Goal: Task Accomplishment & Management: Complete application form

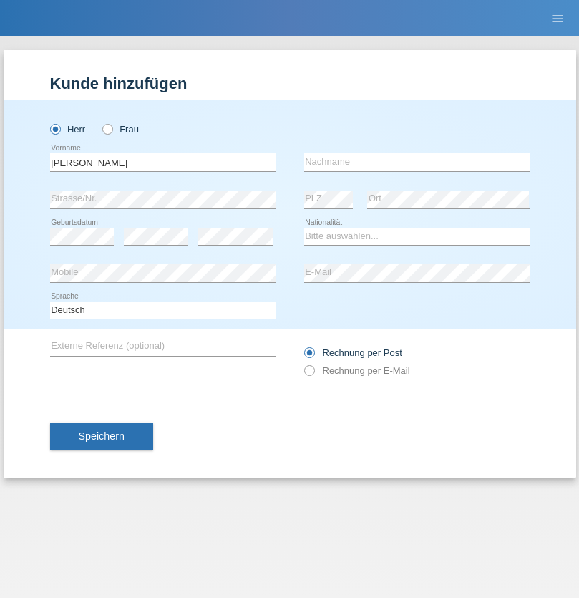
type input "Mohamed"
click at [417, 162] on input "text" at bounding box center [416, 162] width 225 height 18
type input "Mohamed"
select select "SY"
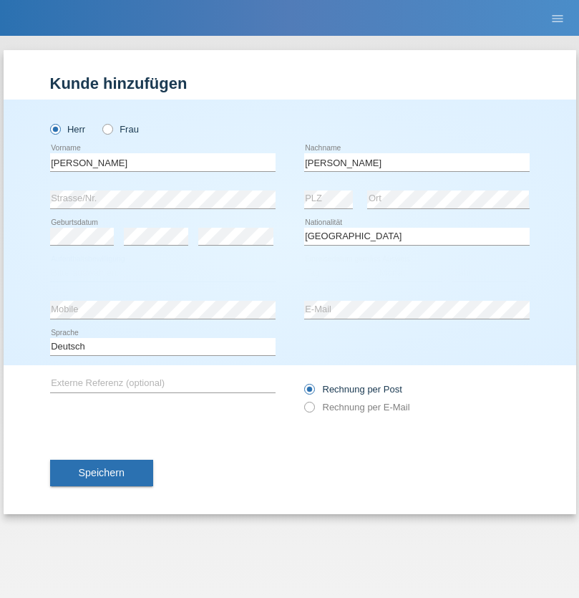
select select "C"
select select "21"
select select "12"
select select "2013"
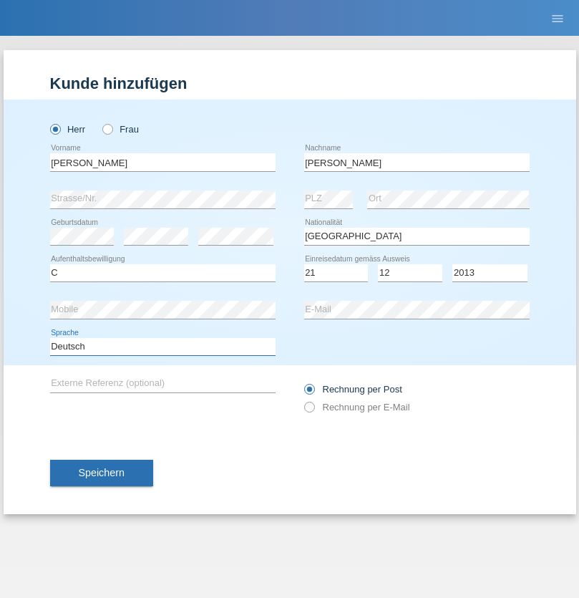
select select "en"
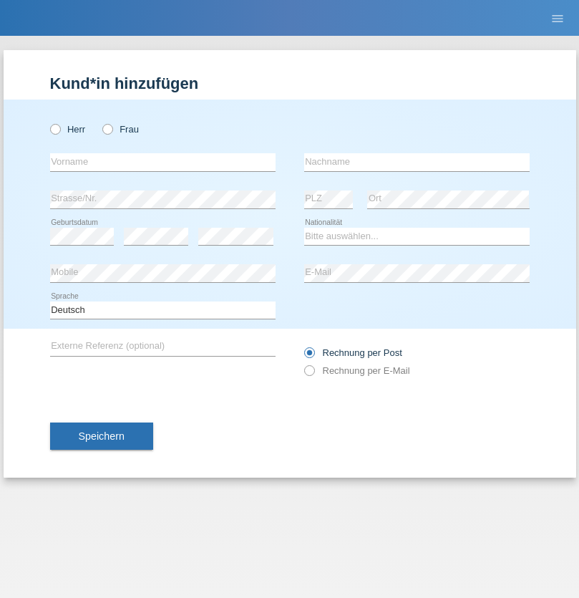
radio input "true"
click at [163, 162] on input "text" at bounding box center [162, 162] width 225 height 18
type input "David"
click at [417, 162] on input "text" at bounding box center [416, 162] width 225 height 18
type input "Senn"
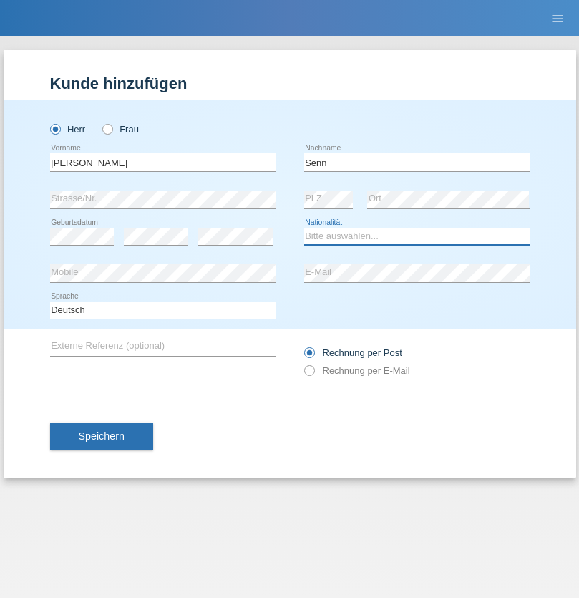
select select "CH"
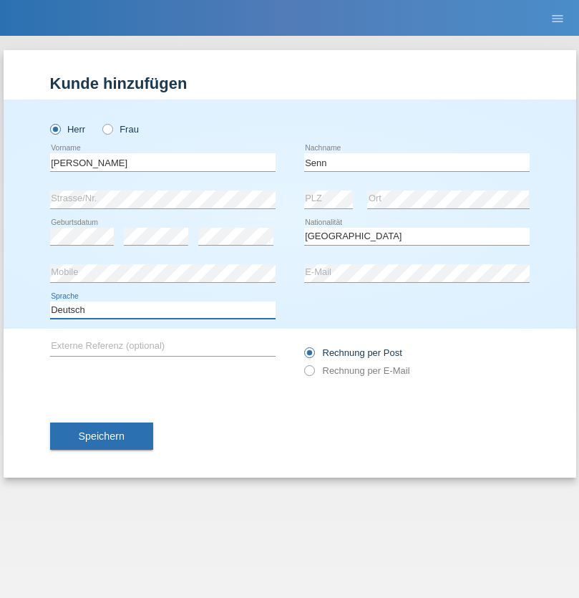
select select "en"
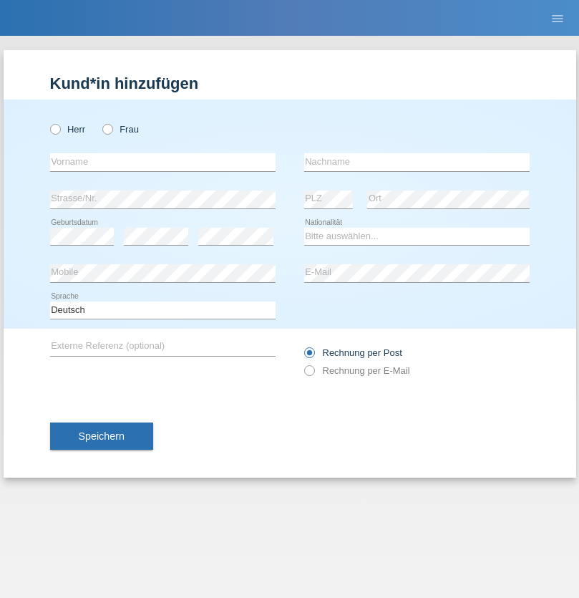
radio input "true"
click at [163, 162] on input "text" at bounding box center [162, 162] width 225 height 18
type input "Enes"
click at [417, 162] on input "text" at bounding box center [416, 162] width 225 height 18
type input "Karaalp"
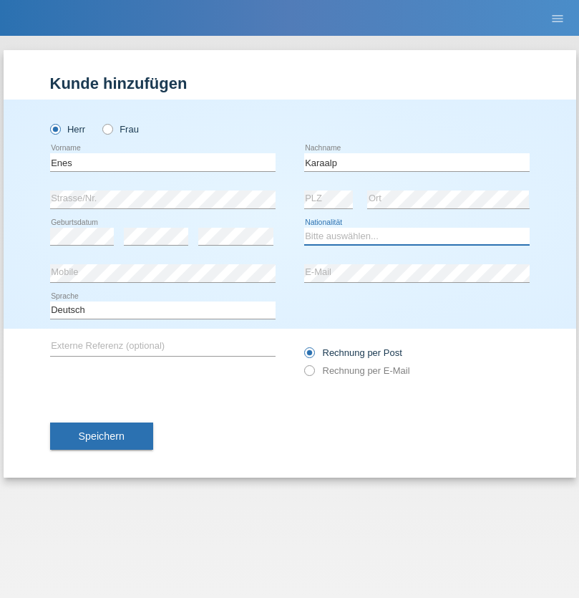
select select "AT"
select select "C"
select select "01"
select select "10"
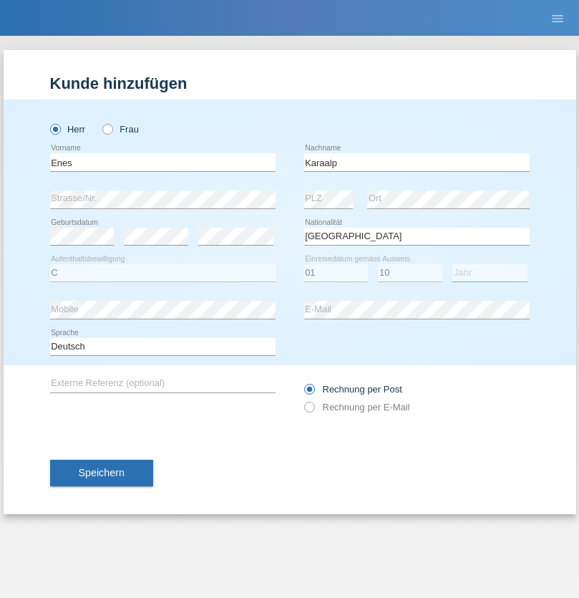
select select "2019"
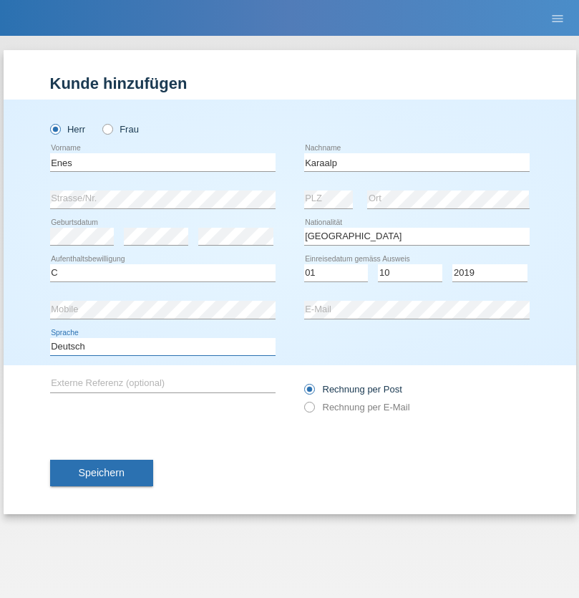
select select "en"
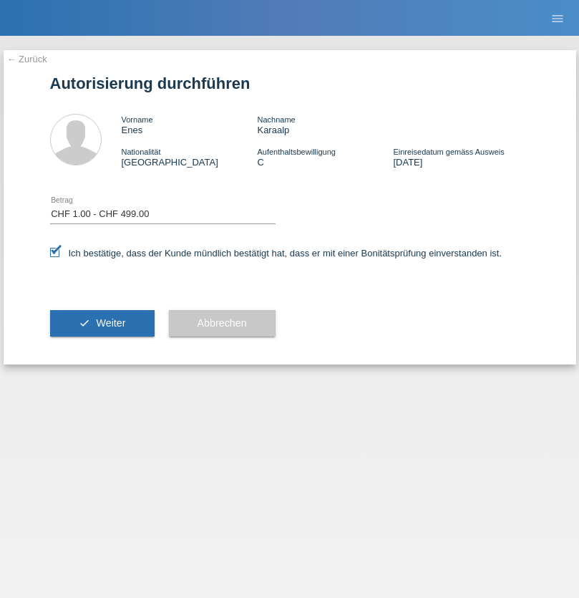
select select "1"
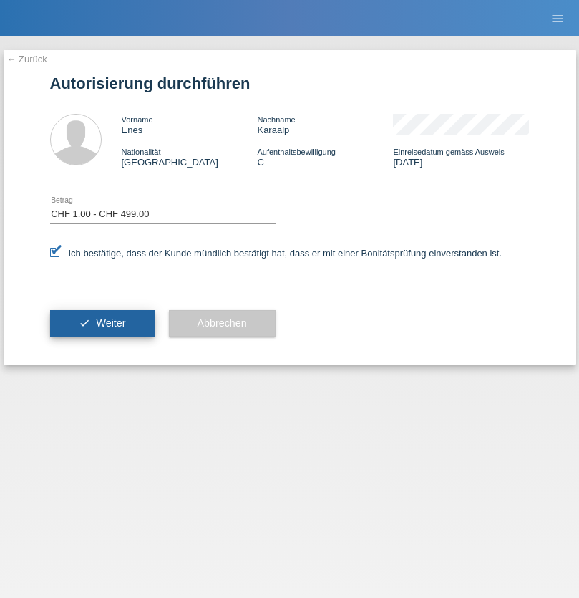
click at [102, 323] on span "Weiter" at bounding box center [110, 322] width 29 height 11
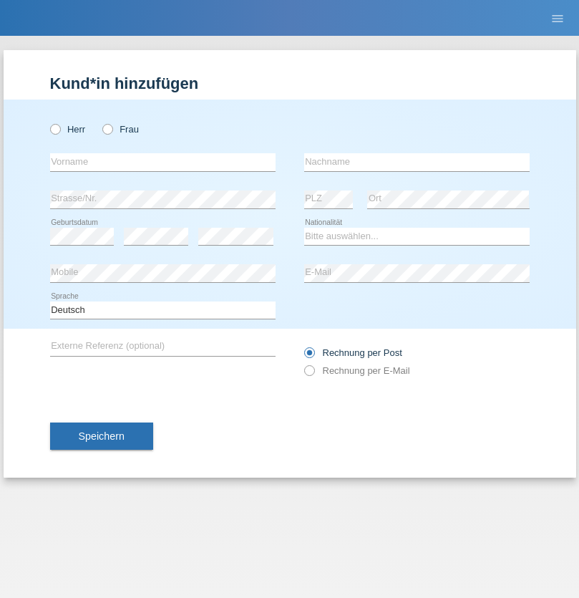
radio input "true"
click at [163, 162] on input "text" at bounding box center [162, 162] width 225 height 18
type input "Terezie"
click at [417, 162] on input "text" at bounding box center [416, 162] width 225 height 18
type input "Zachariášová"
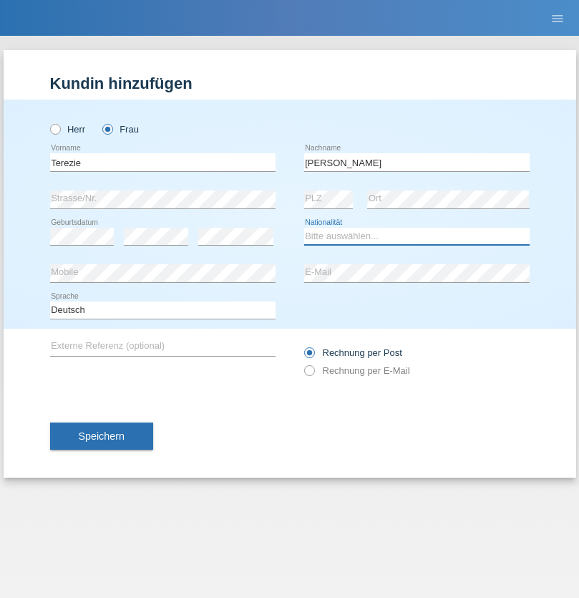
select select "CH"
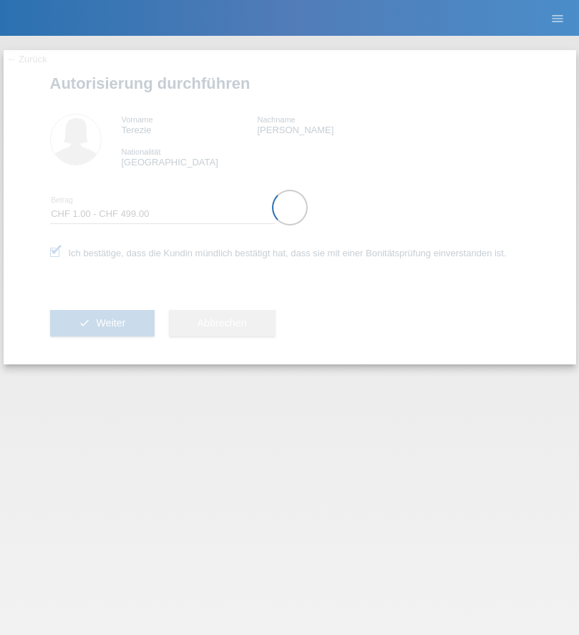
select select "1"
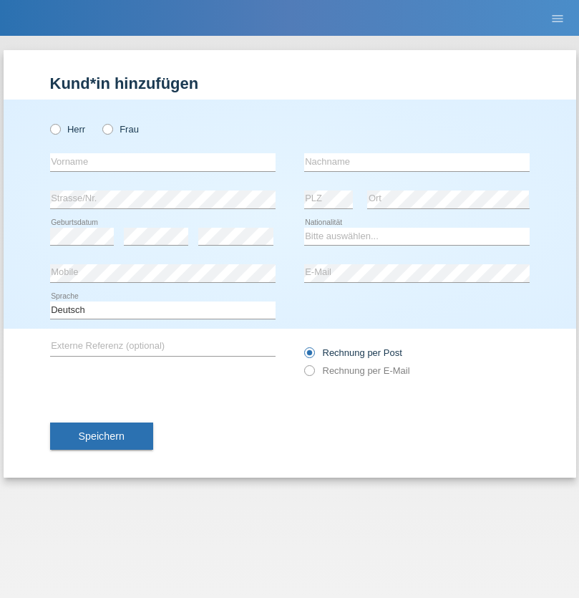
radio input "true"
click at [163, 162] on input "text" at bounding box center [162, 162] width 225 height 18
type input "firat"
click at [417, 162] on input "text" at bounding box center [416, 162] width 225 height 18
type input "kara"
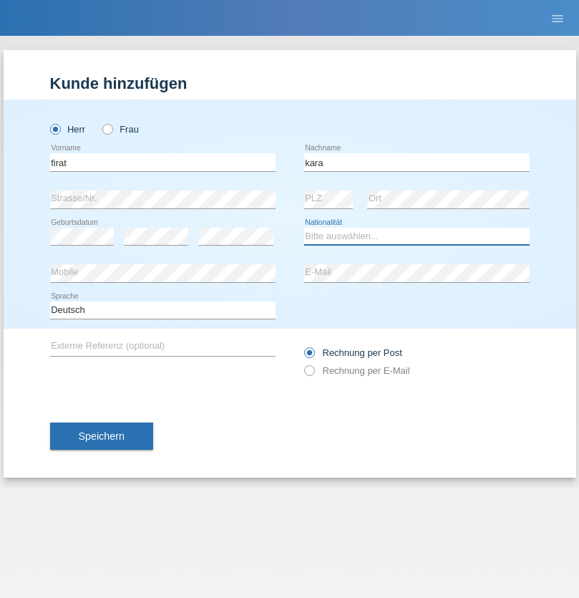
select select "CH"
radio input "true"
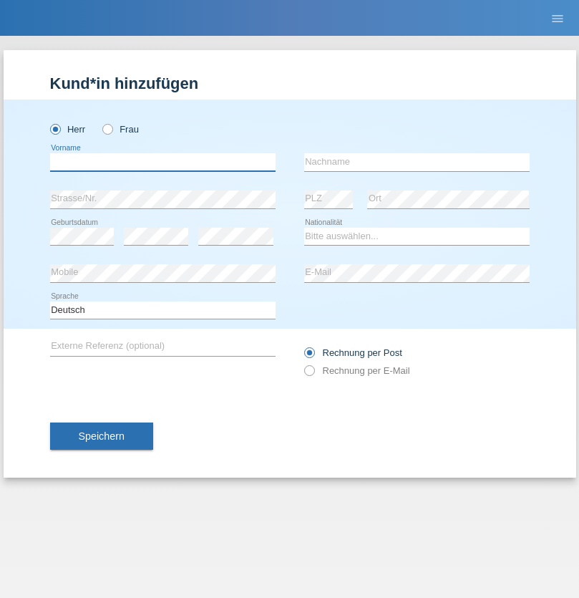
click at [163, 162] on input "text" at bounding box center [162, 162] width 225 height 18
type input "Francesco"
click at [417, 162] on input "text" at bounding box center [416, 162] width 225 height 18
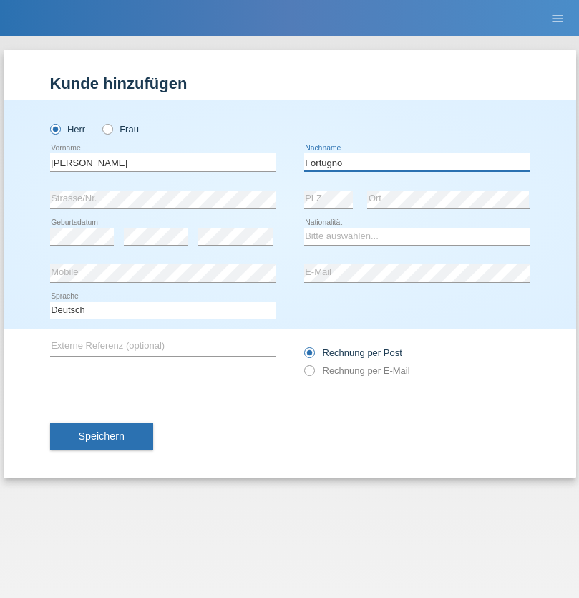
type input "Fortugno"
select select "IT"
select select "C"
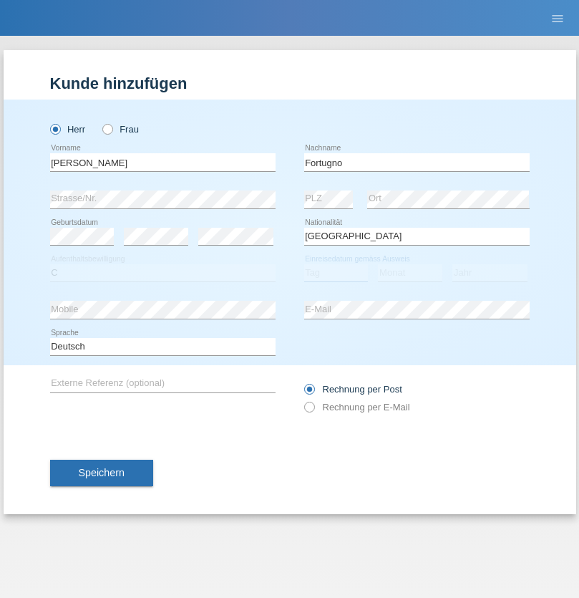
select select "09"
select select "08"
select select "2006"
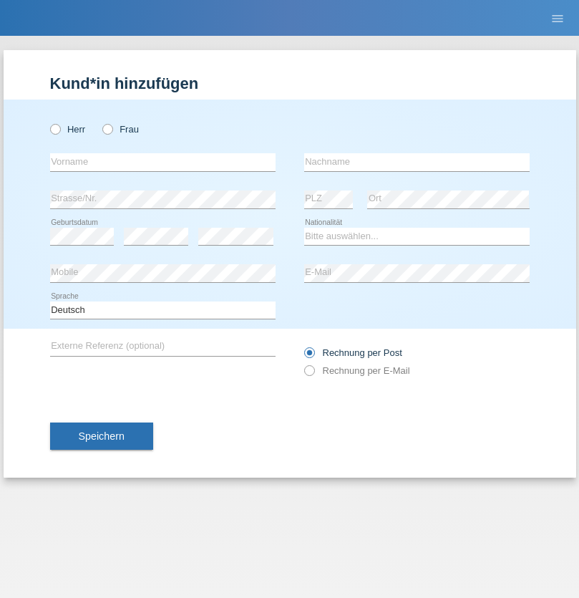
radio input "true"
click at [163, 162] on input "text" at bounding box center [162, 162] width 225 height 18
type input "[PERSON_NAME]"
click at [417, 162] on input "text" at bounding box center [416, 162] width 225 height 18
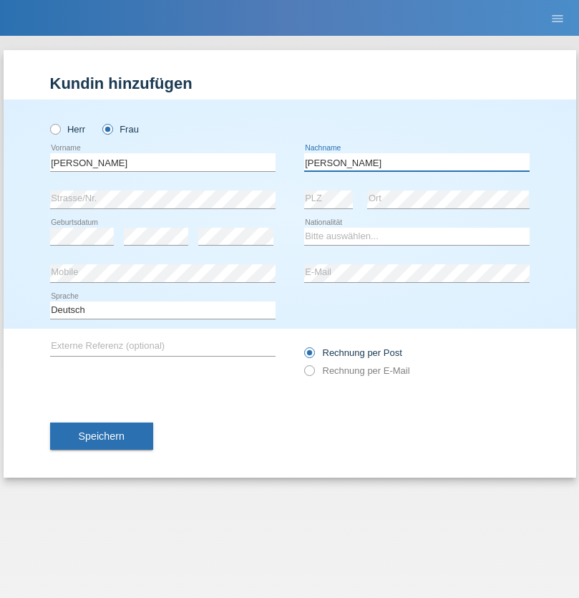
type input "[PERSON_NAME]"
select select "UA"
select select "C"
select select "23"
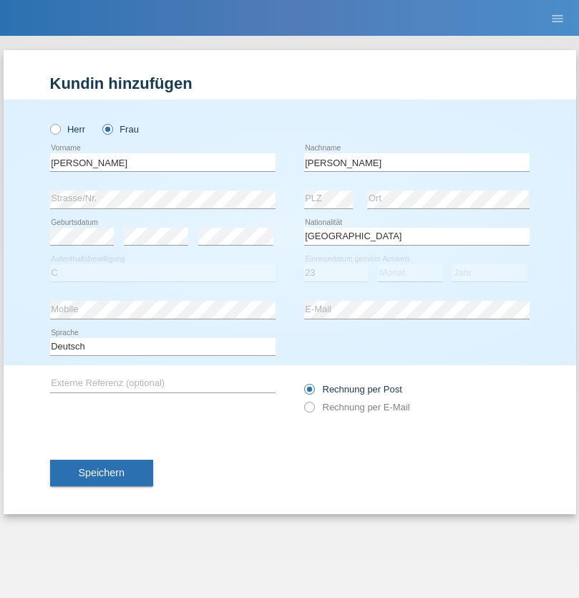
select select "10"
select select "2021"
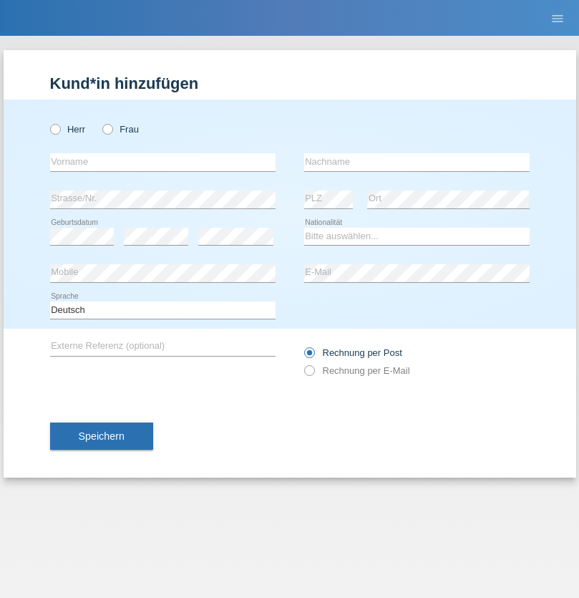
radio input "true"
click at [163, 162] on input "text" at bounding box center [162, 162] width 225 height 18
type input "Nuria"
click at [417, 162] on input "text" at bounding box center [416, 162] width 225 height 18
type input "D'Antino"
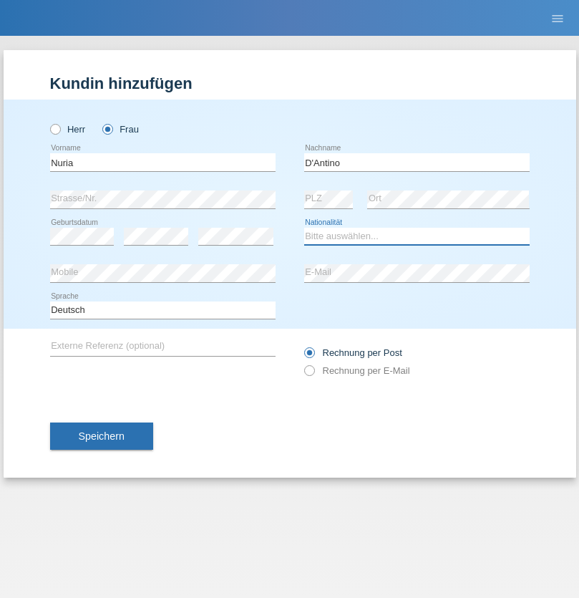
select select "CH"
